Goal: Information Seeking & Learning: Understand process/instructions

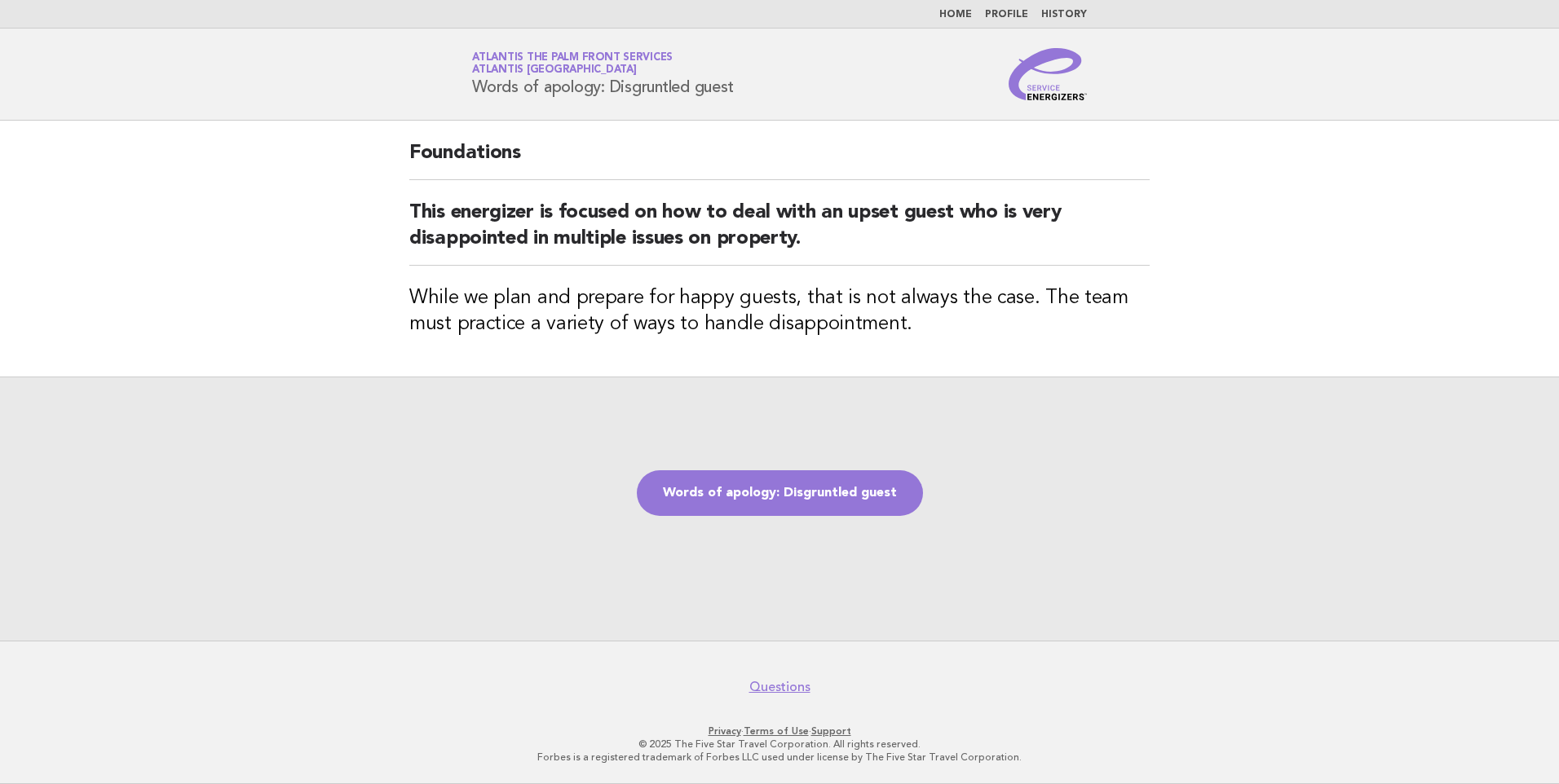
click at [967, 13] on link "Home" at bounding box center [956, 14] width 32 height 9
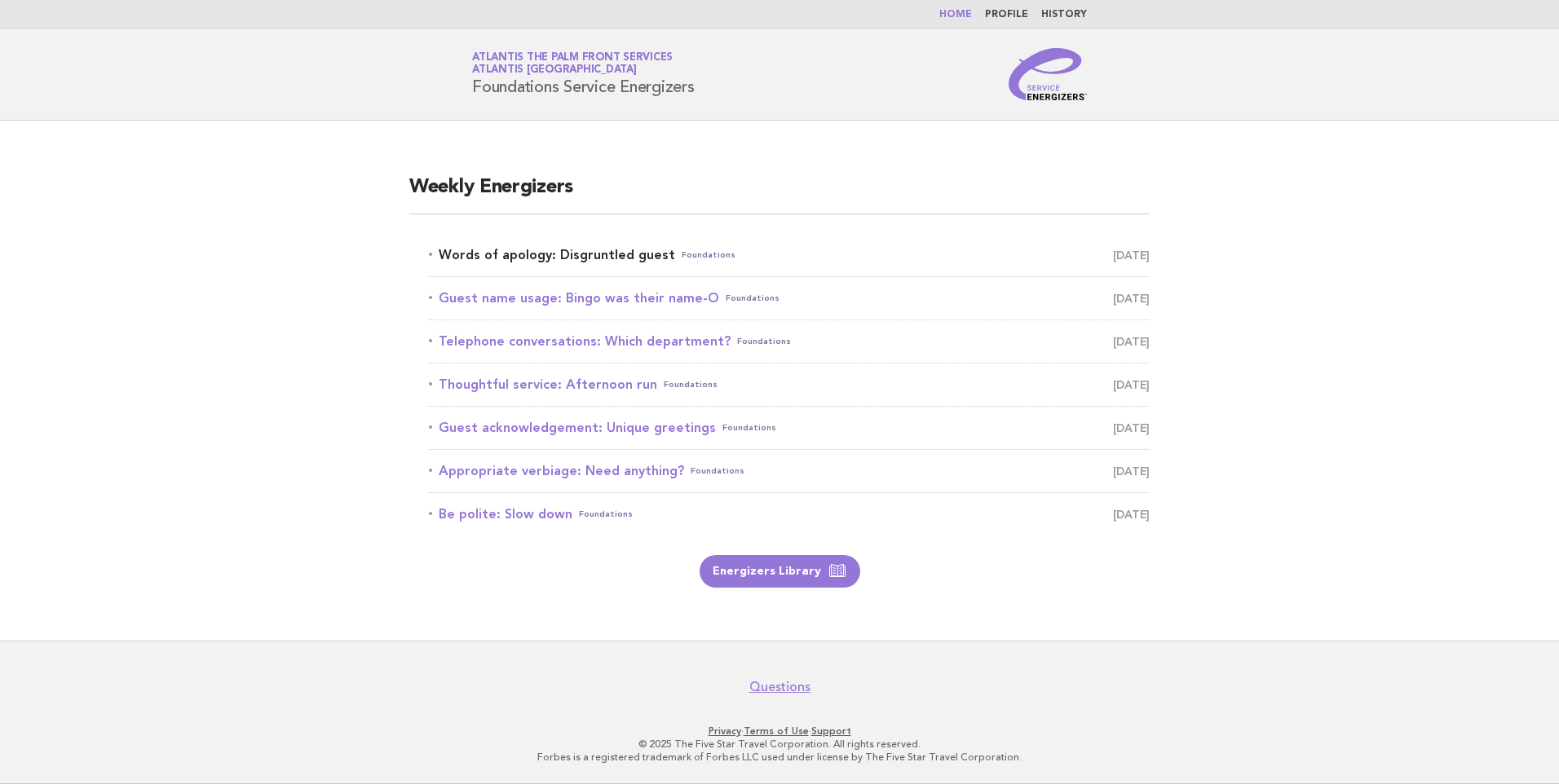
click at [564, 258] on link "Words of apology: Disgruntled guest Foundations October 11" at bounding box center [789, 255] width 721 height 23
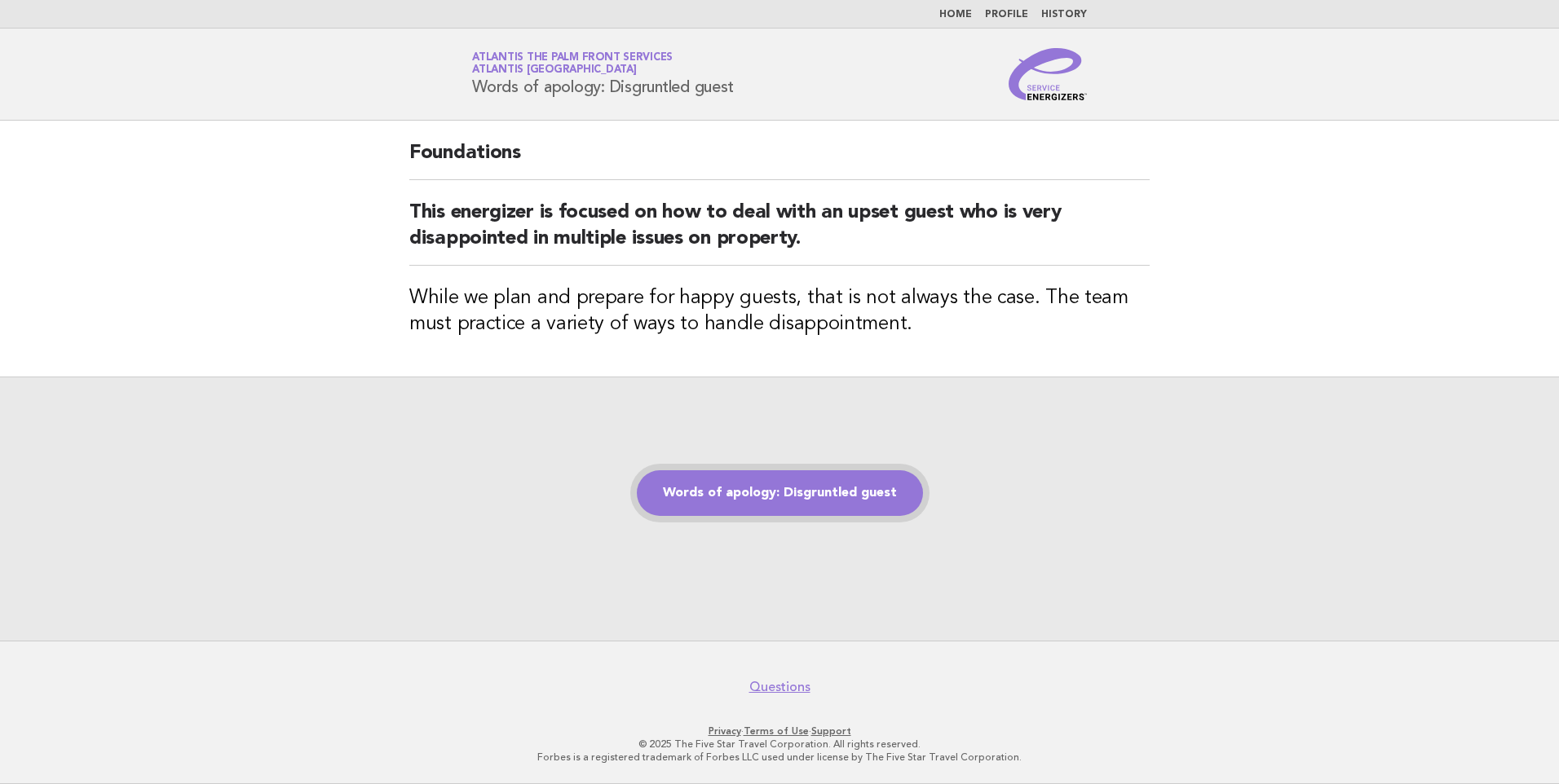
click at [754, 491] on link "Words of apology: Disgruntled guest" at bounding box center [779, 493] width 286 height 46
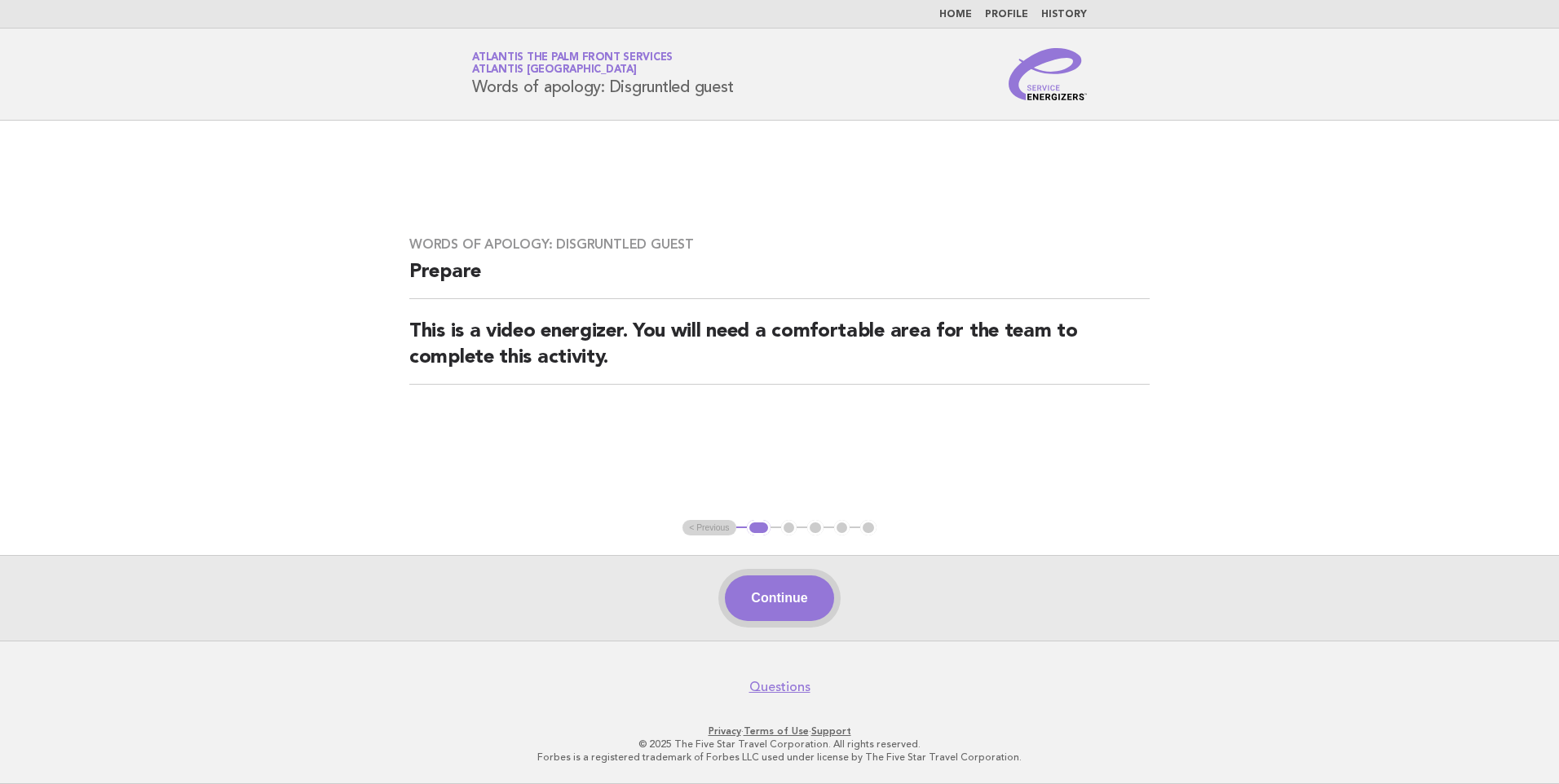
click at [768, 591] on button "Continue" at bounding box center [779, 599] width 108 height 46
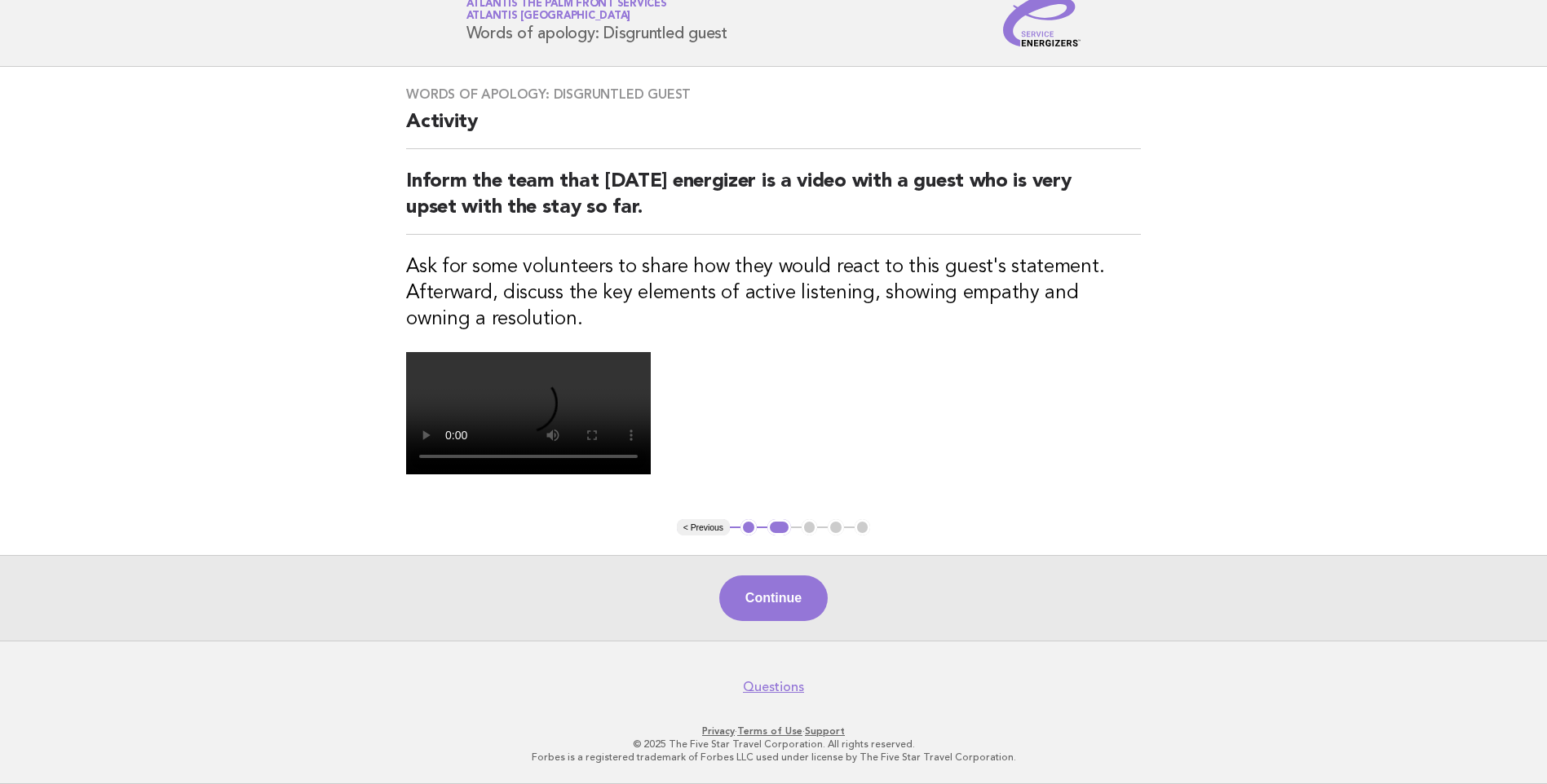
scroll to position [346, 0]
click at [760, 602] on button "Continue" at bounding box center [773, 599] width 108 height 46
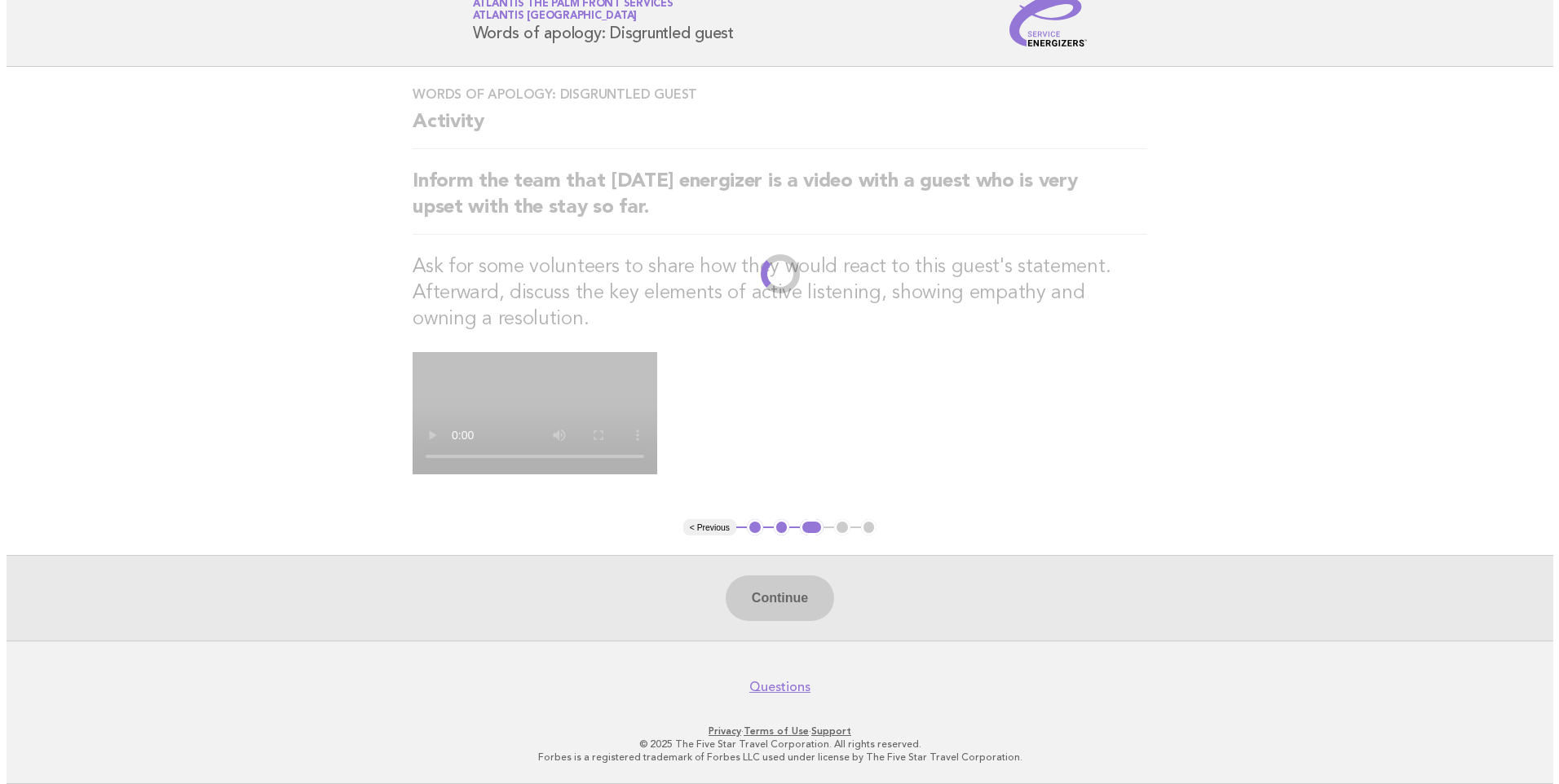
scroll to position [0, 0]
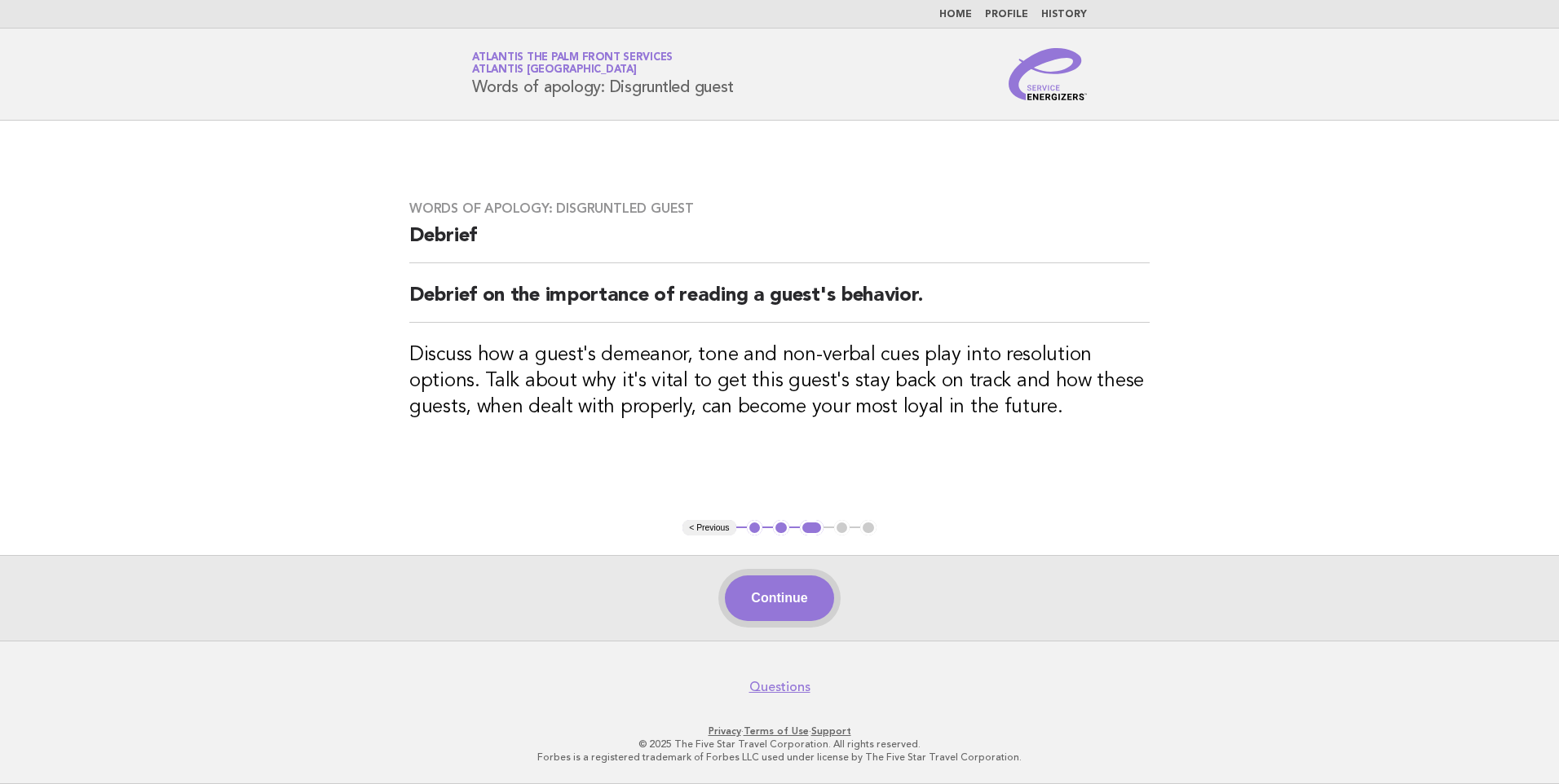
click at [779, 592] on button "Continue" at bounding box center [779, 599] width 108 height 46
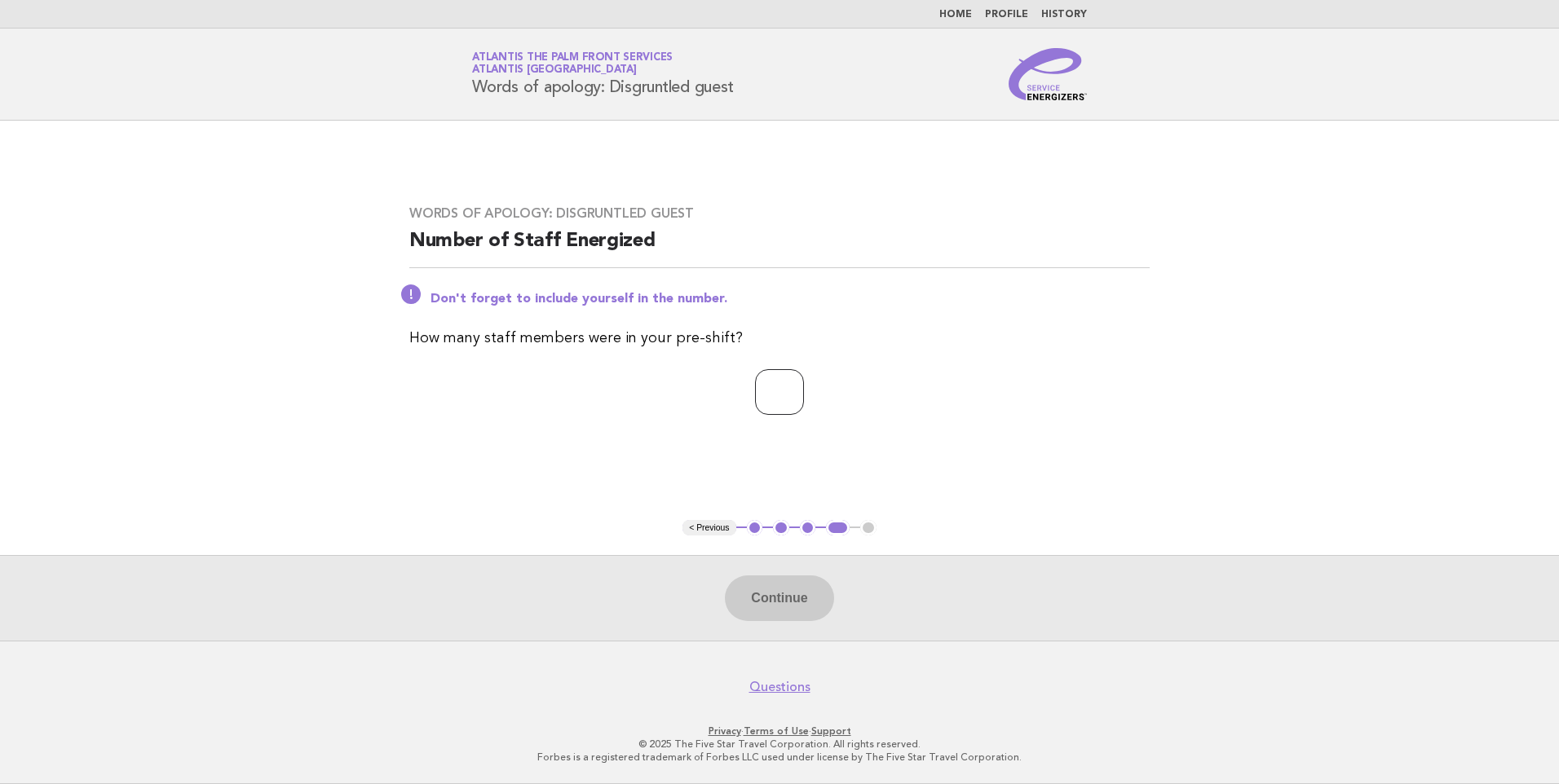
click at [788, 396] on input "number" at bounding box center [779, 392] width 49 height 46
type input "*"
click at [766, 597] on button "Continue" at bounding box center [779, 599] width 108 height 46
